Goal: Check status: Check status

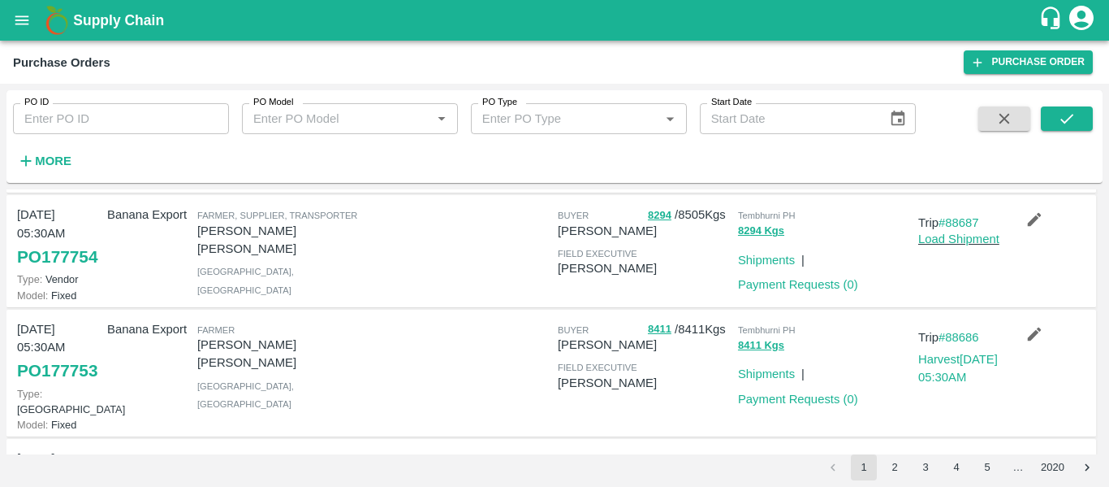
scroll to position [1235, 0]
click at [949, 231] on p "Trip #88687" at bounding box center [961, 222] width 84 height 18
click at [954, 231] on p "Trip #88687" at bounding box center [961, 222] width 84 height 18
click at [960, 228] on link "#88687" at bounding box center [959, 221] width 41 height 13
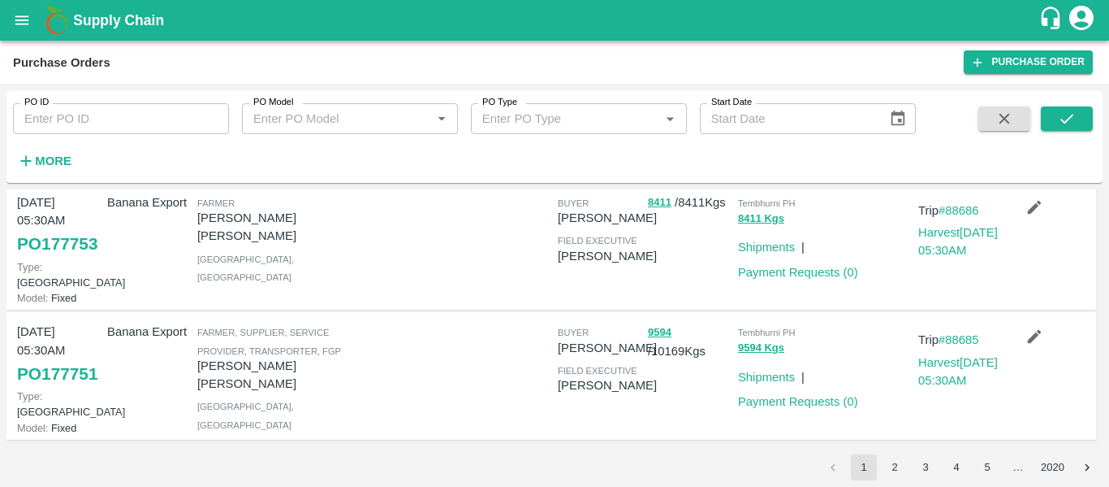
scroll to position [1386, 0]
click at [953, 219] on p "Trip #88686" at bounding box center [961, 210] width 84 height 18
click at [965, 217] on link "#88686" at bounding box center [959, 210] width 41 height 13
click at [949, 333] on link "#88685" at bounding box center [959, 339] width 41 height 13
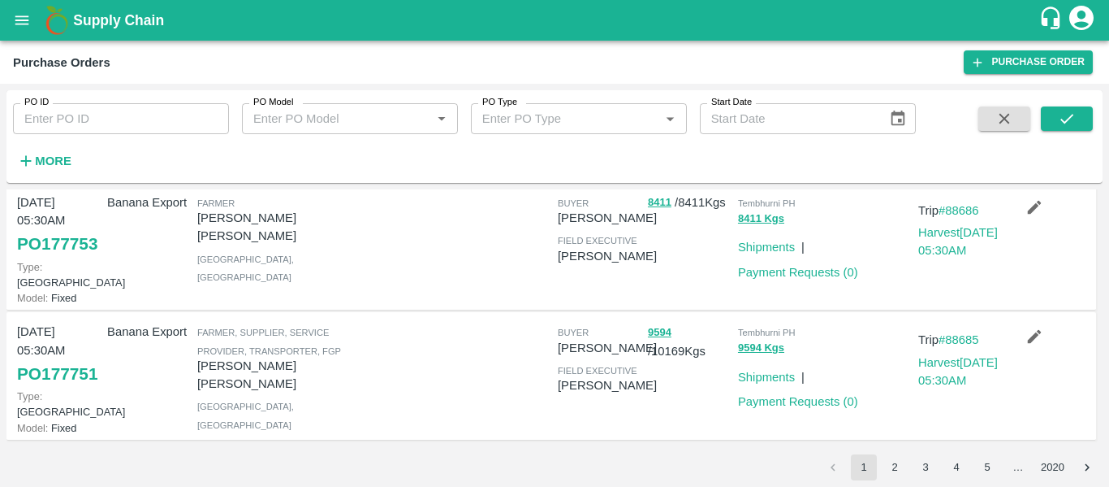
scroll to position [1377, 0]
click at [954, 217] on link "#88686" at bounding box center [959, 210] width 41 height 13
click at [89, 258] on link "PO 177753" at bounding box center [57, 243] width 80 height 29
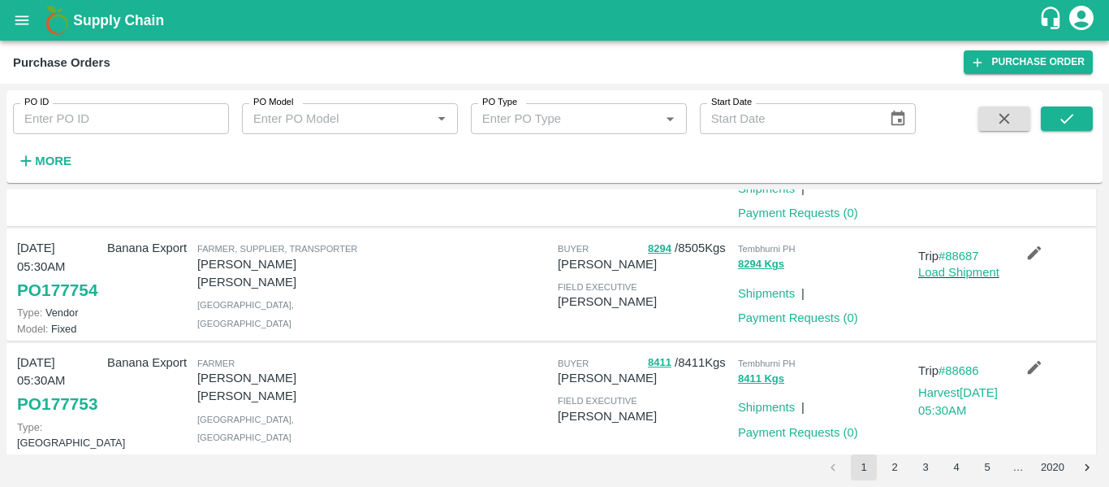
scroll to position [1200, 0]
click at [966, 263] on link "#88687" at bounding box center [959, 256] width 41 height 13
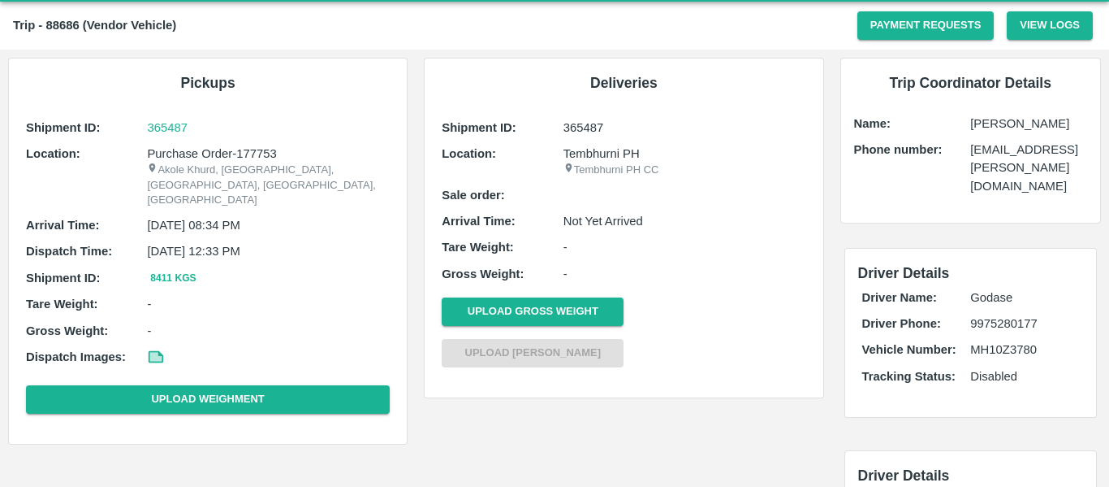
scroll to position [39, 0]
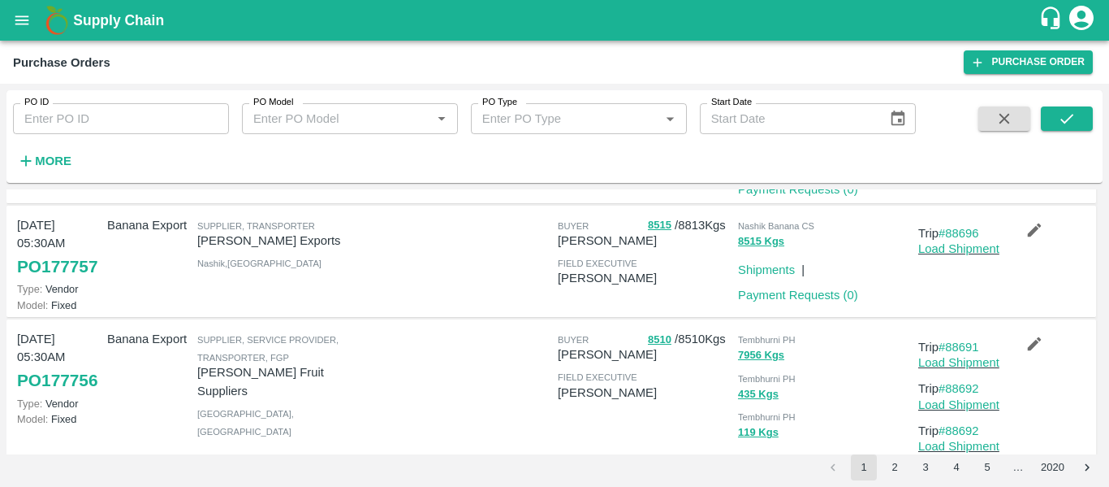
scroll to position [745, 0]
click at [955, 231] on link "#88696" at bounding box center [959, 233] width 41 height 13
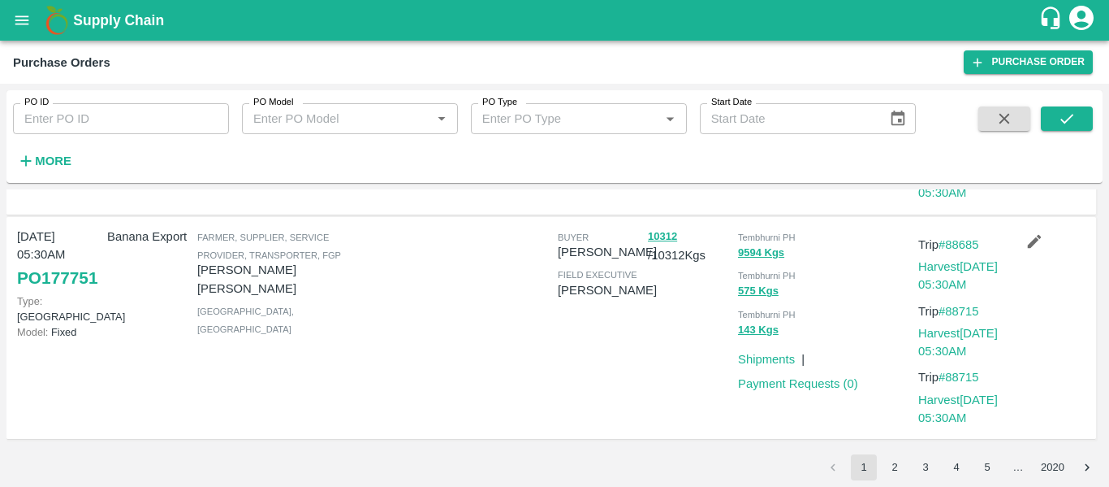
scroll to position [1650, 0]
click at [903, 471] on button "2" at bounding box center [895, 467] width 26 height 26
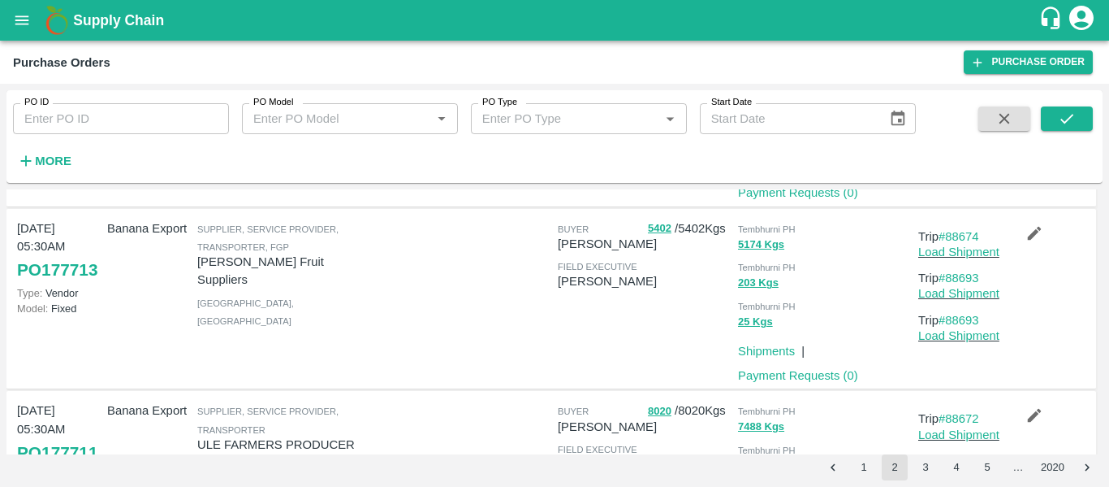
scroll to position [1606, 0]
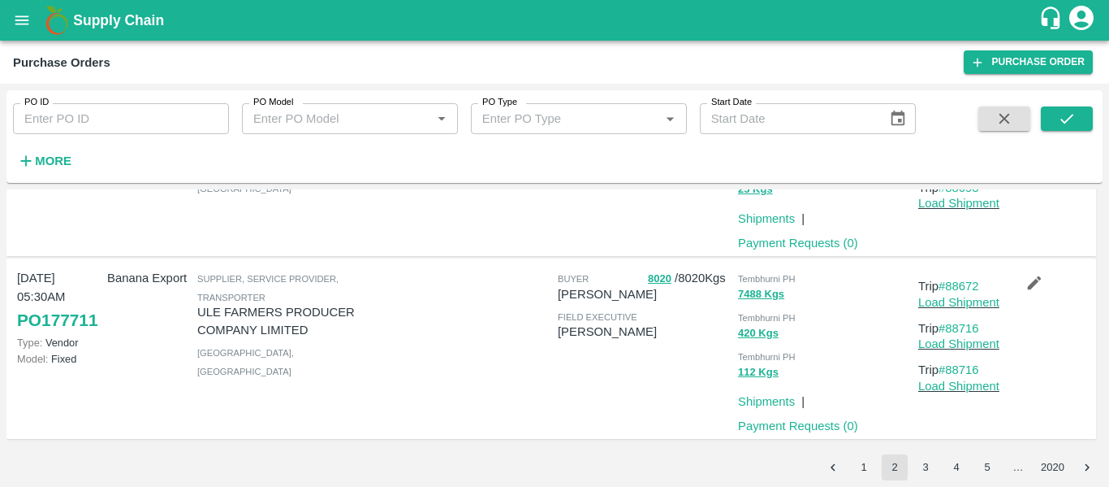
click at [921, 459] on button "3" at bounding box center [926, 467] width 26 height 26
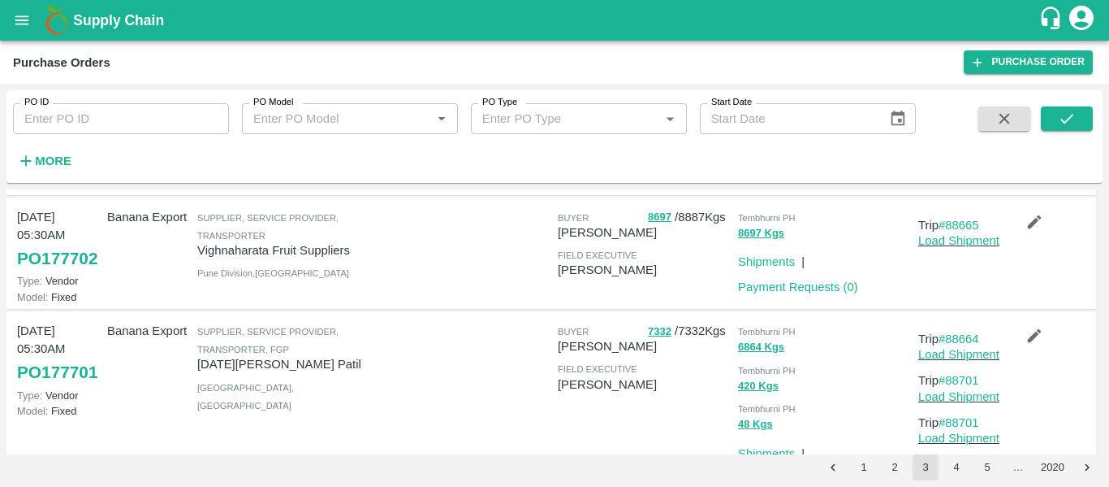
scroll to position [754, 0]
click at [965, 220] on link "#88665" at bounding box center [959, 224] width 41 height 13
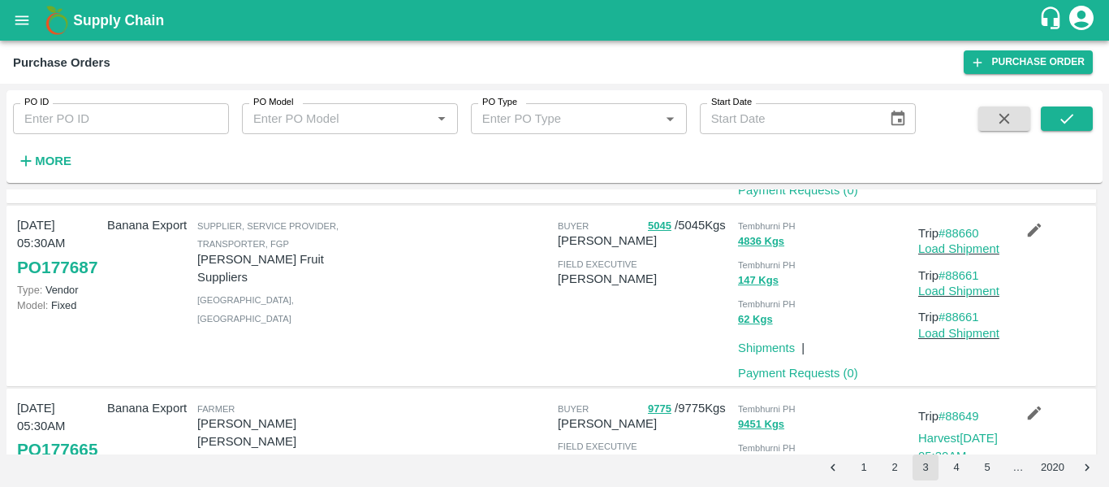
scroll to position [1405, 0]
